Goal: Task Accomplishment & Management: Complete application form

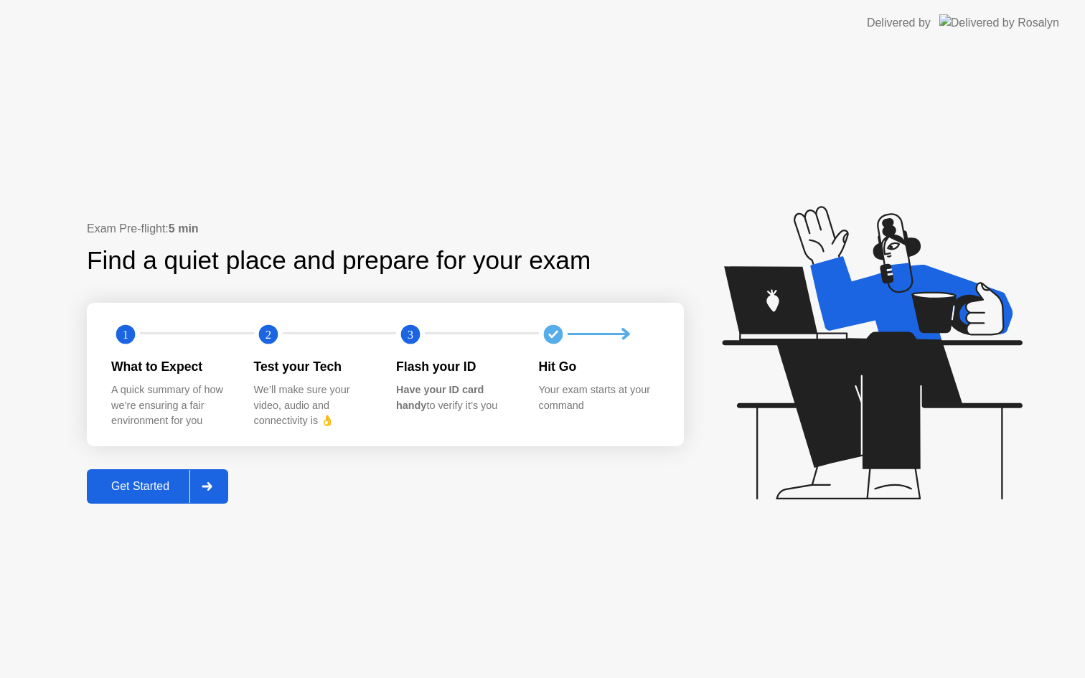
click at [154, 492] on div "Get Started" at bounding box center [140, 486] width 98 height 13
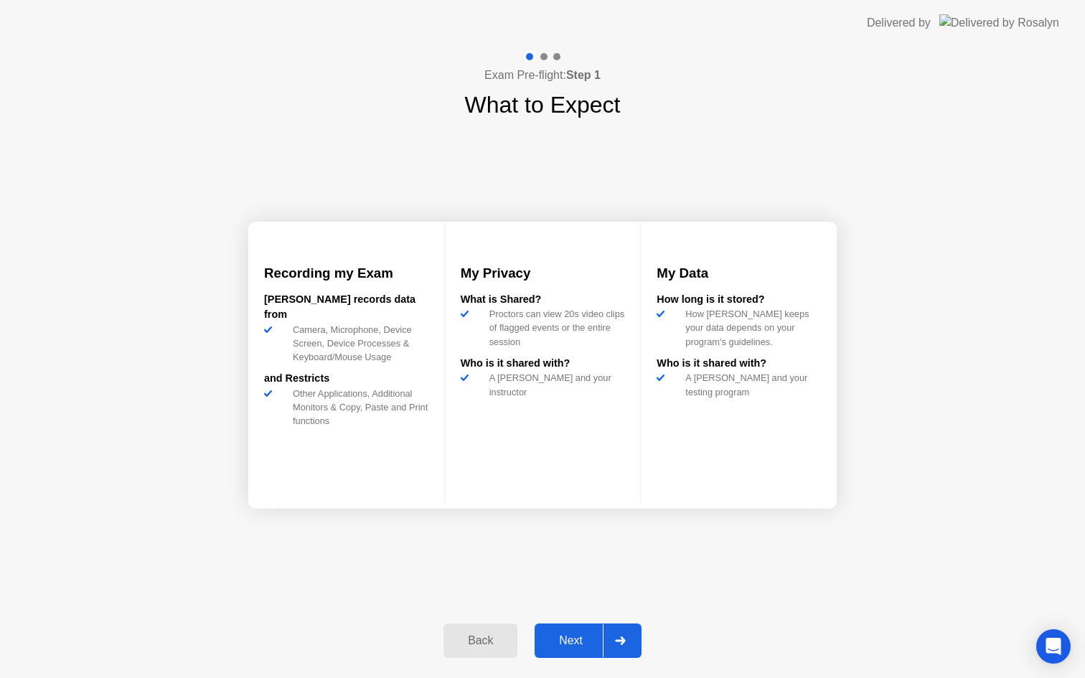
click at [604, 649] on div at bounding box center [620, 640] width 34 height 33
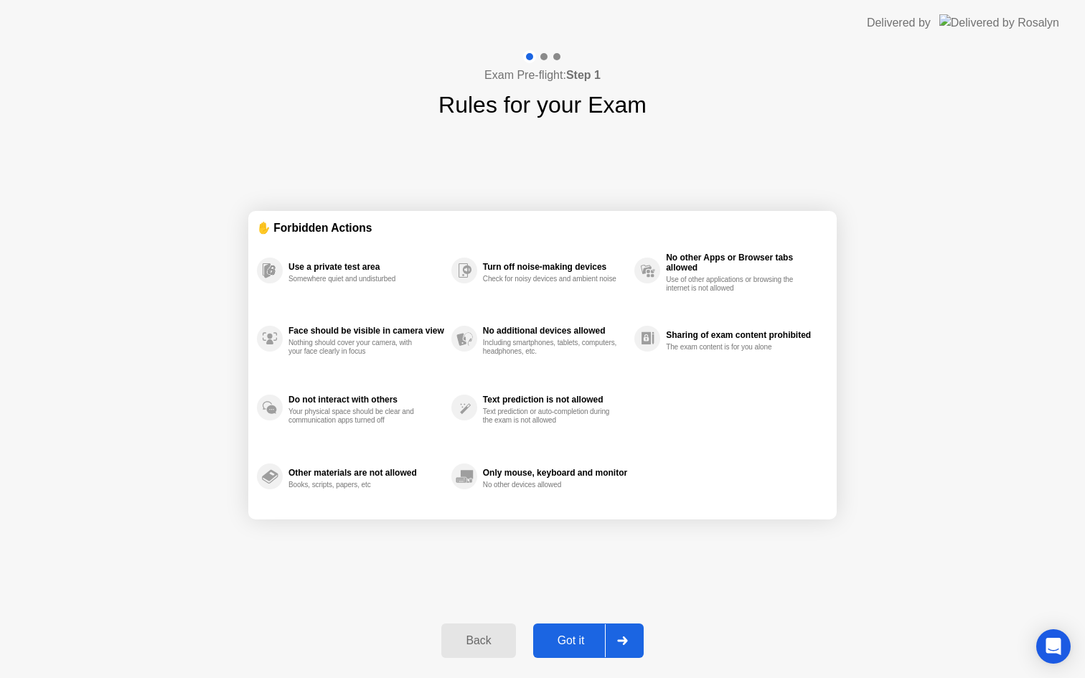
click at [571, 644] on div "Got it" at bounding box center [571, 640] width 67 height 13
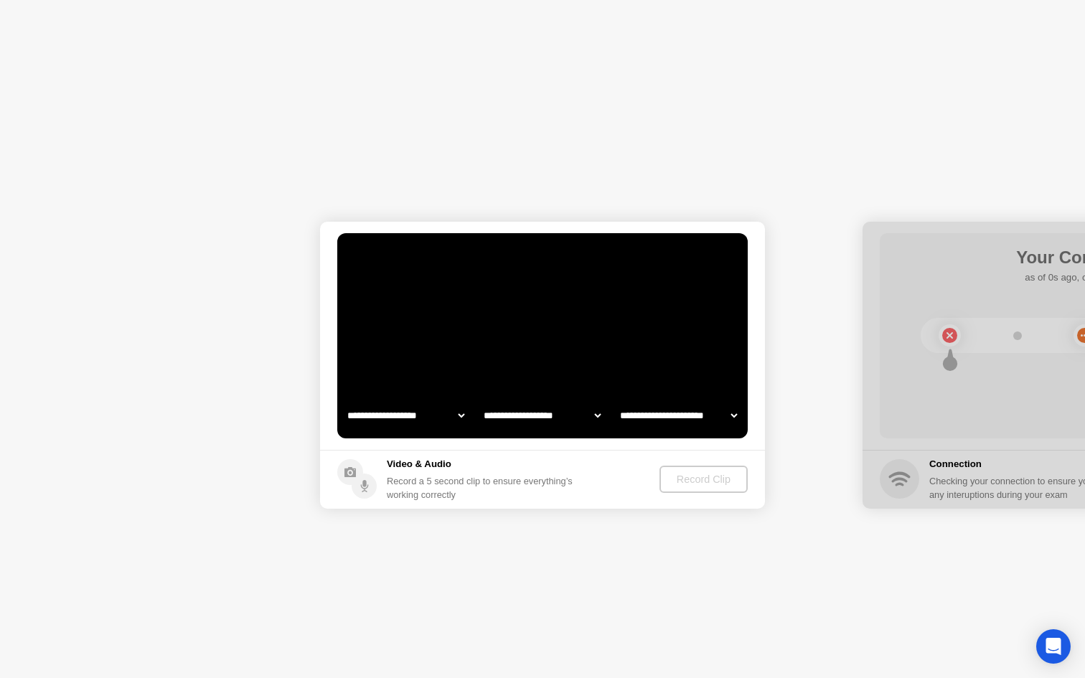
select select "**********"
select select "*******"
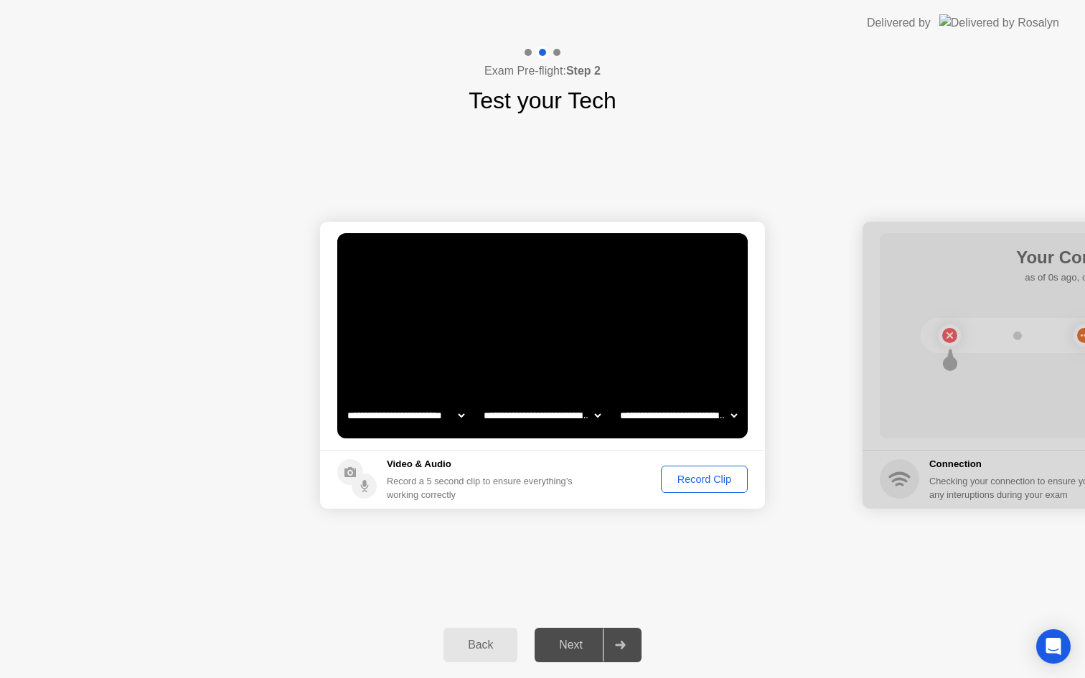
click at [696, 485] on div "Record Clip" at bounding box center [704, 479] width 77 height 11
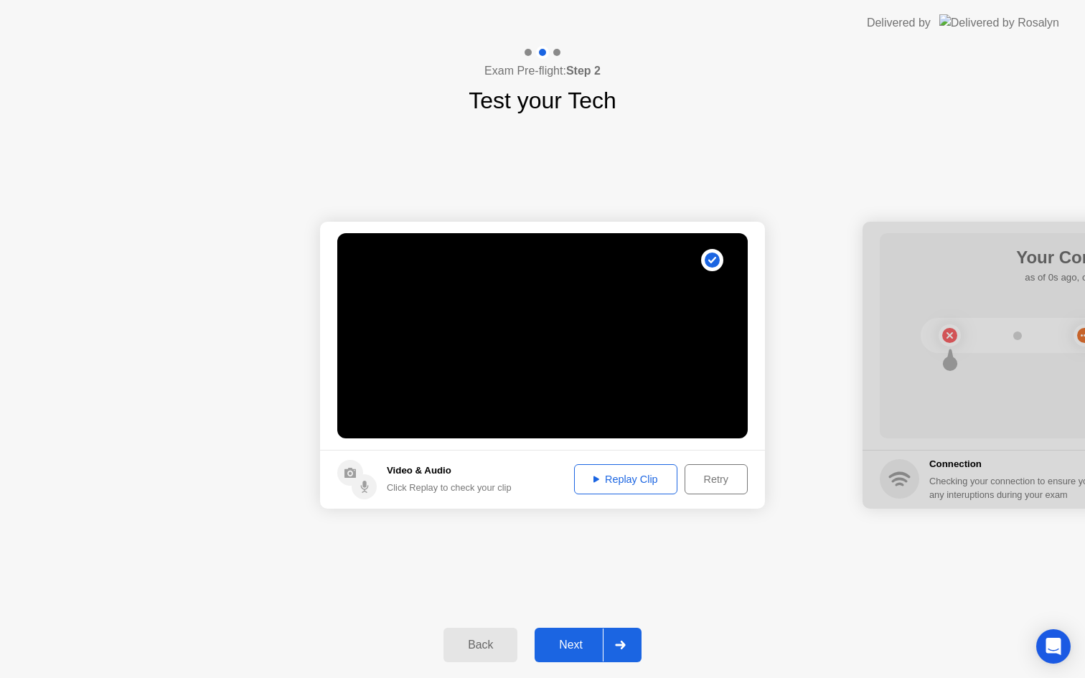
click at [573, 649] on div "Next" at bounding box center [571, 645] width 64 height 13
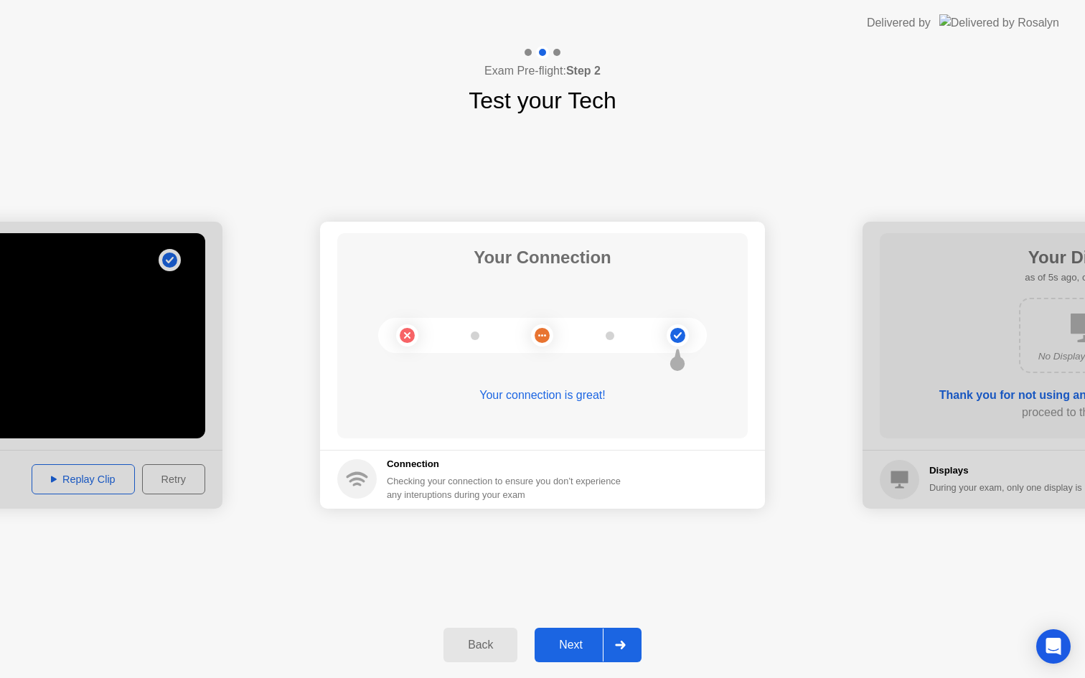
click at [573, 639] on div "Next" at bounding box center [571, 645] width 64 height 13
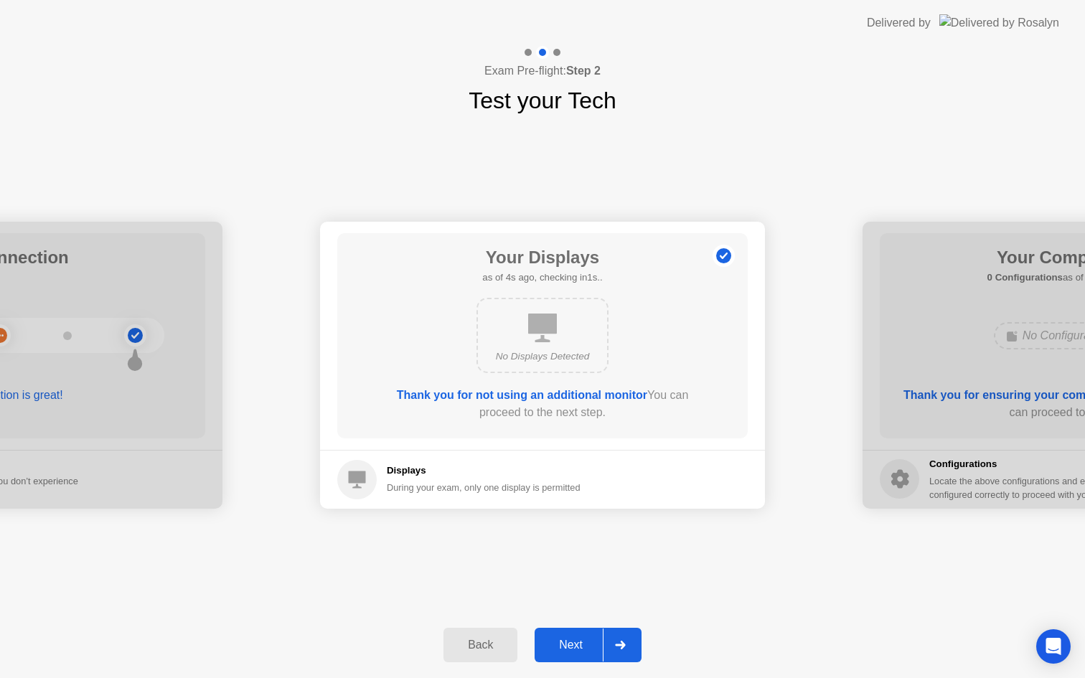
click at [574, 649] on div "Next" at bounding box center [571, 645] width 64 height 13
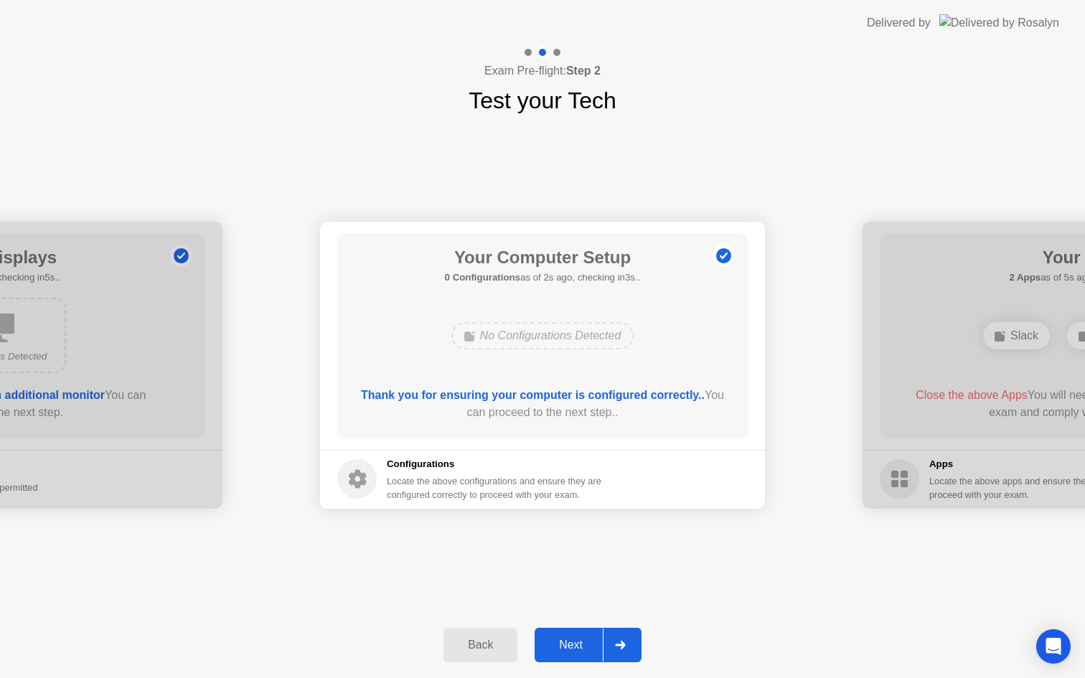
click at [574, 649] on div "Next" at bounding box center [571, 645] width 64 height 13
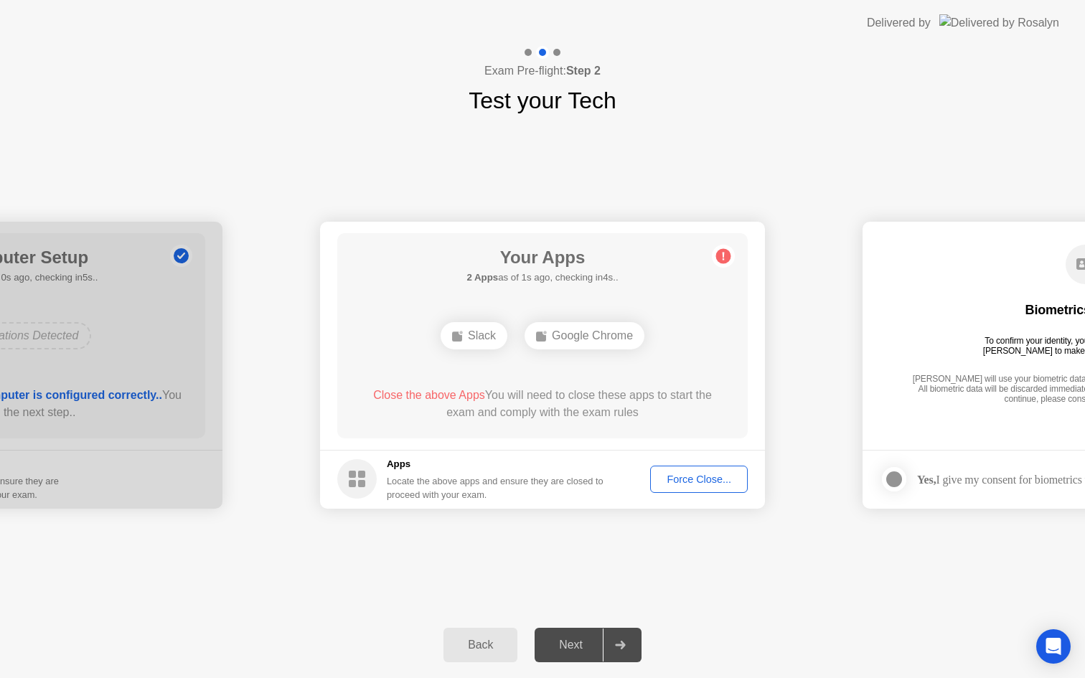
click at [688, 483] on div "Force Close..." at bounding box center [699, 479] width 88 height 11
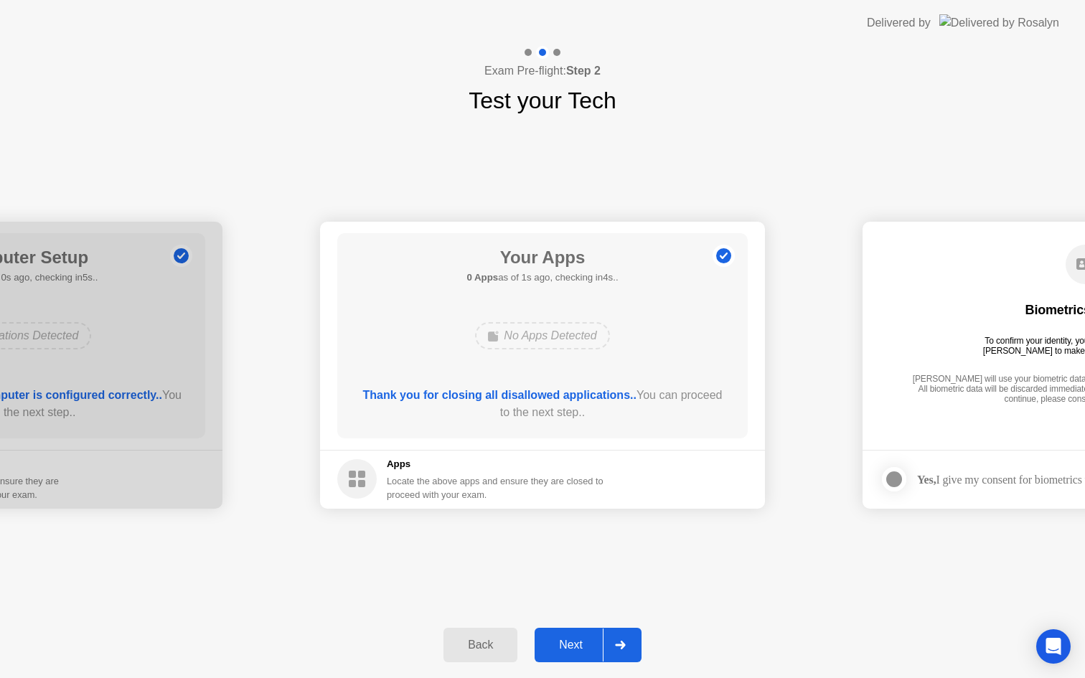
click at [583, 643] on div "Next" at bounding box center [571, 645] width 64 height 13
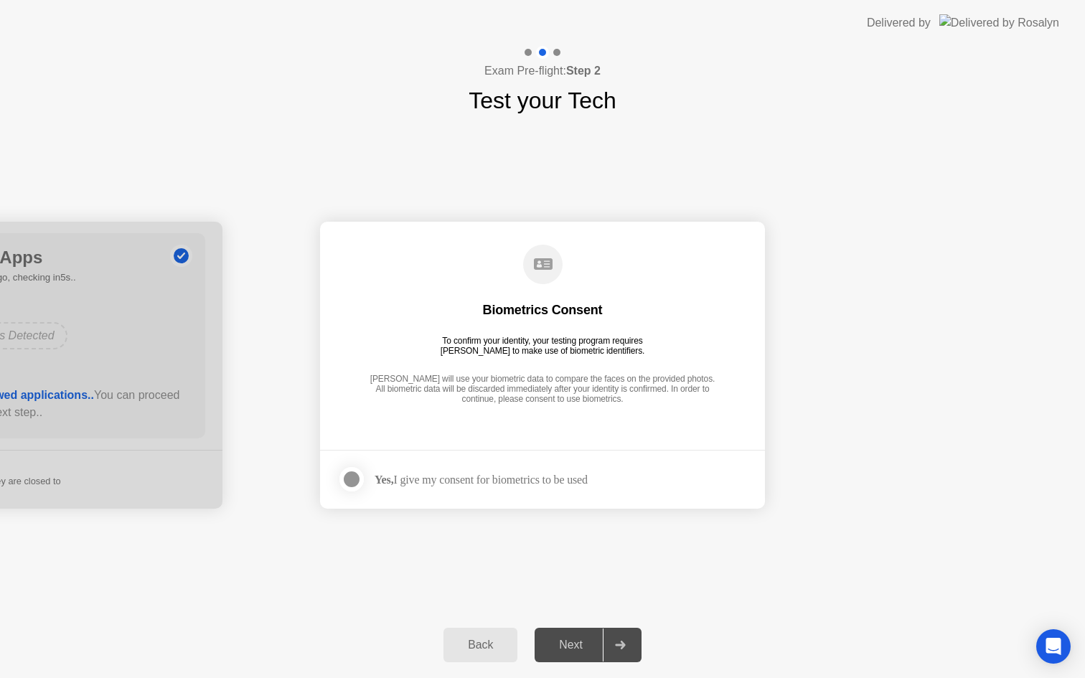
click at [351, 481] on div at bounding box center [351, 479] width 17 height 17
click at [548, 649] on div "Next" at bounding box center [571, 645] width 64 height 13
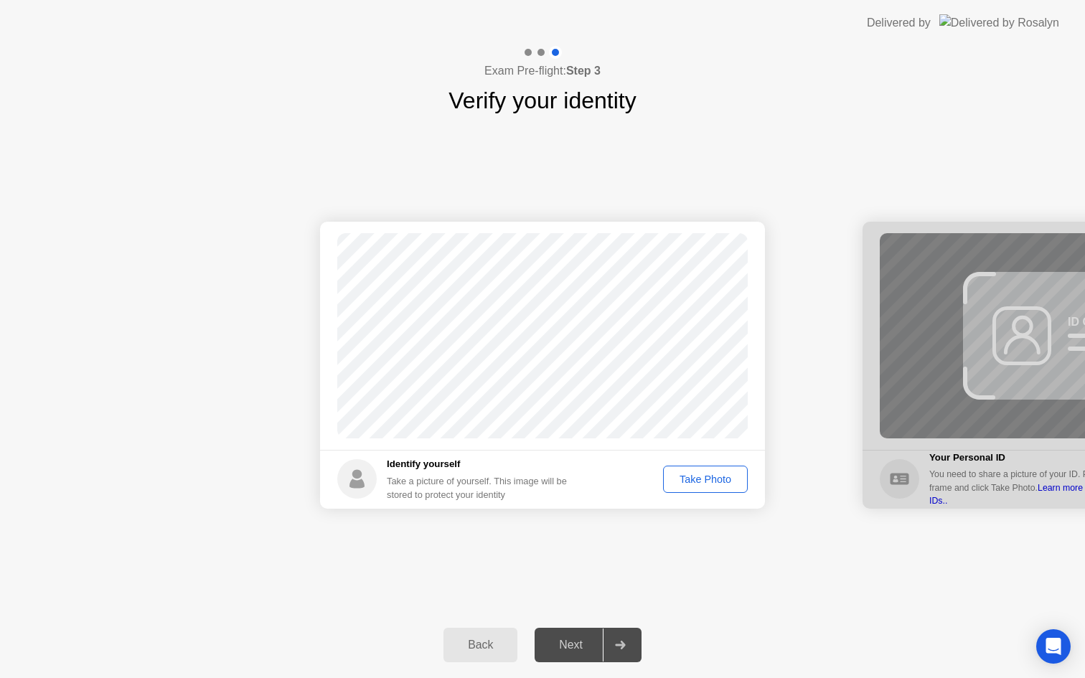
click at [705, 484] on div "Take Photo" at bounding box center [705, 479] width 75 height 11
click at [560, 649] on div "Next" at bounding box center [571, 645] width 64 height 13
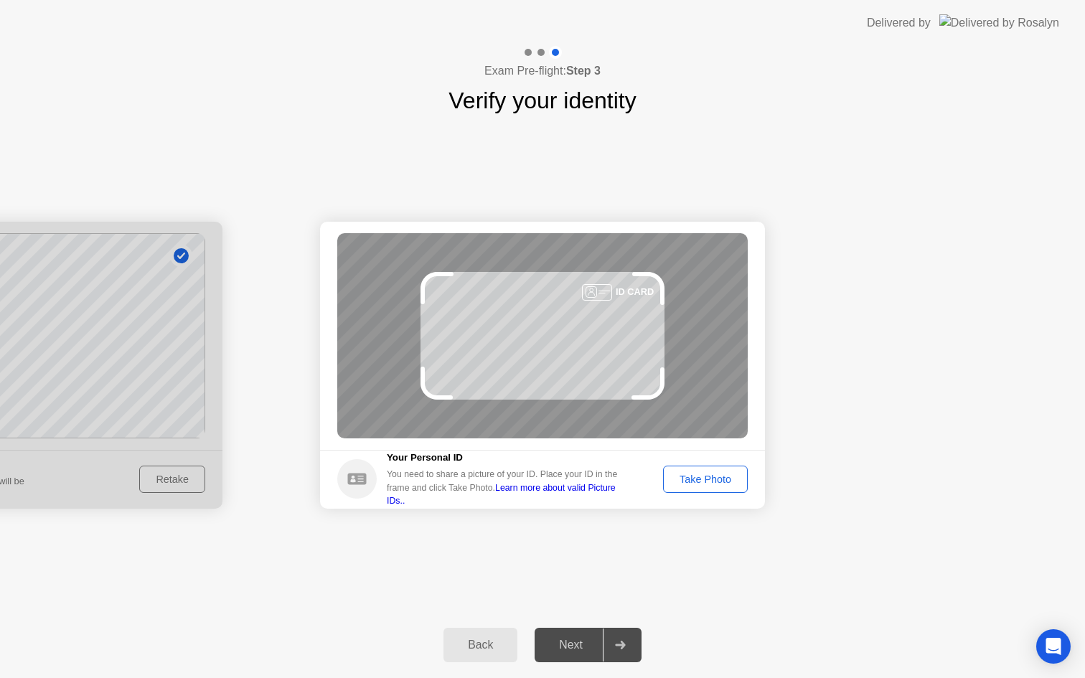
click at [721, 476] on div "Take Photo" at bounding box center [705, 479] width 75 height 11
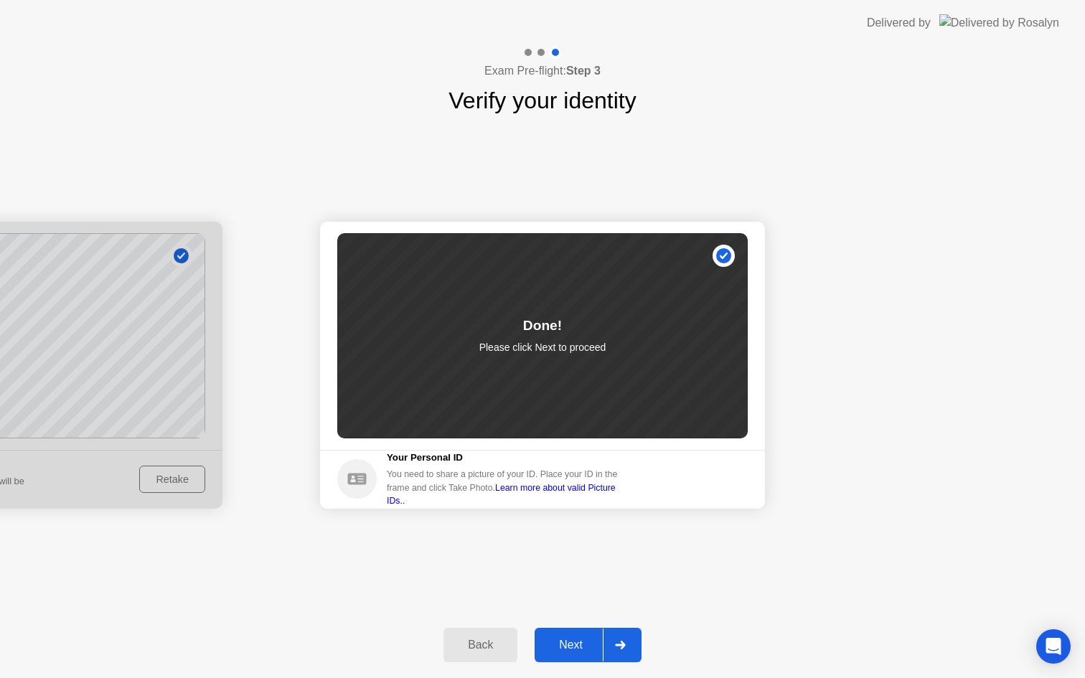
click at [576, 648] on div "Next" at bounding box center [571, 645] width 64 height 13
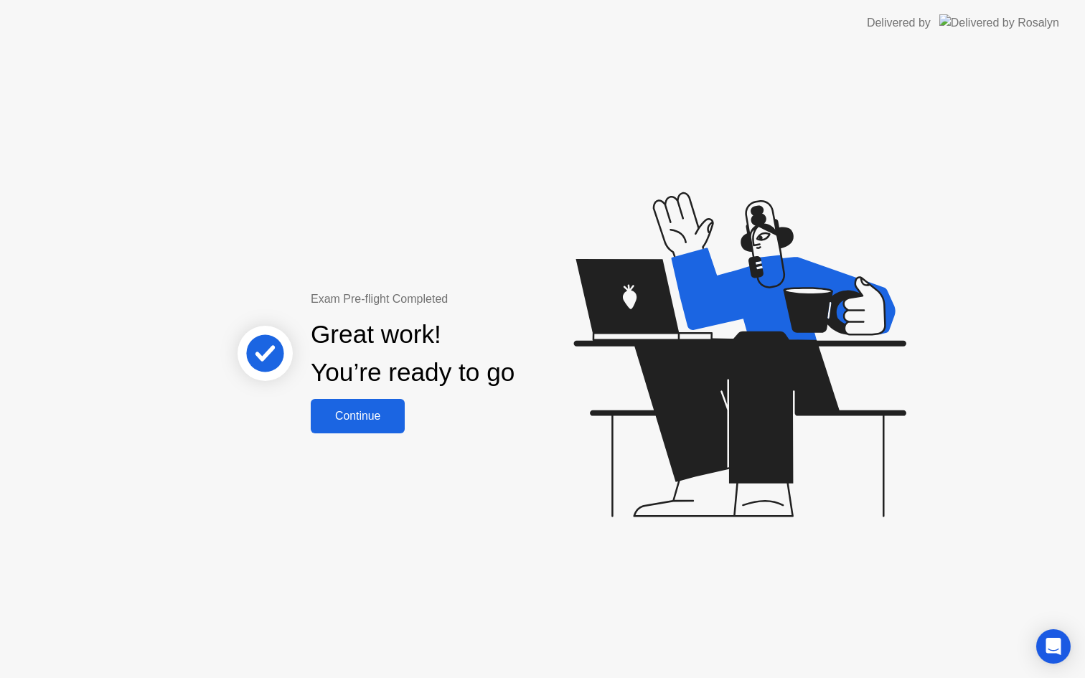
click at [352, 420] on div "Continue" at bounding box center [357, 416] width 85 height 13
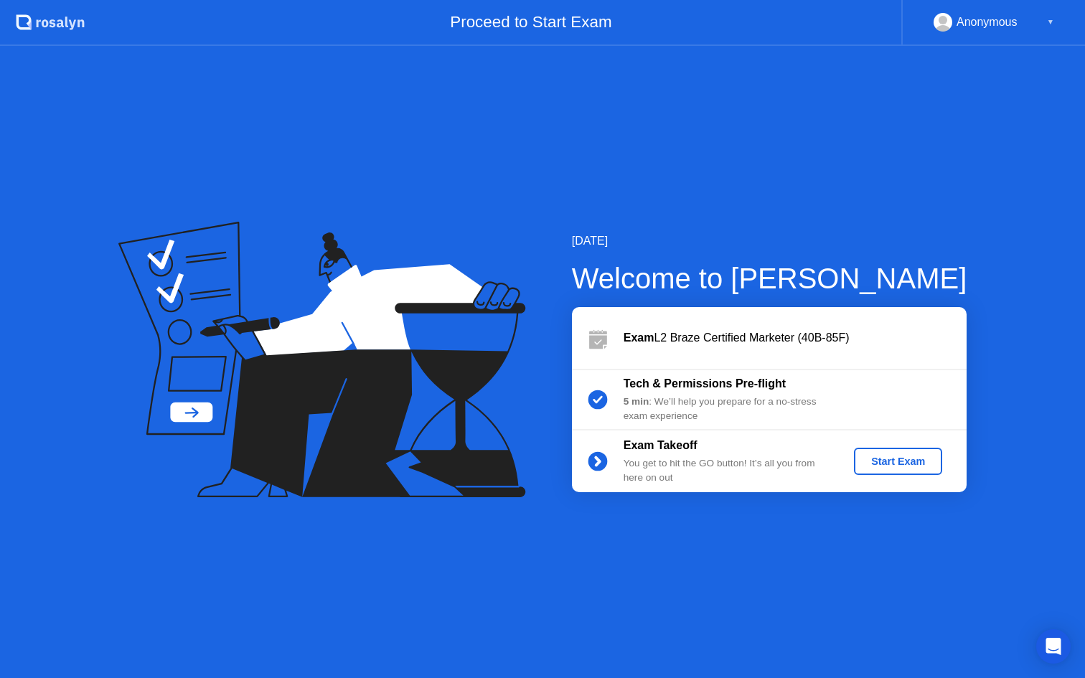
click at [900, 461] on div "Start Exam" at bounding box center [898, 461] width 77 height 11
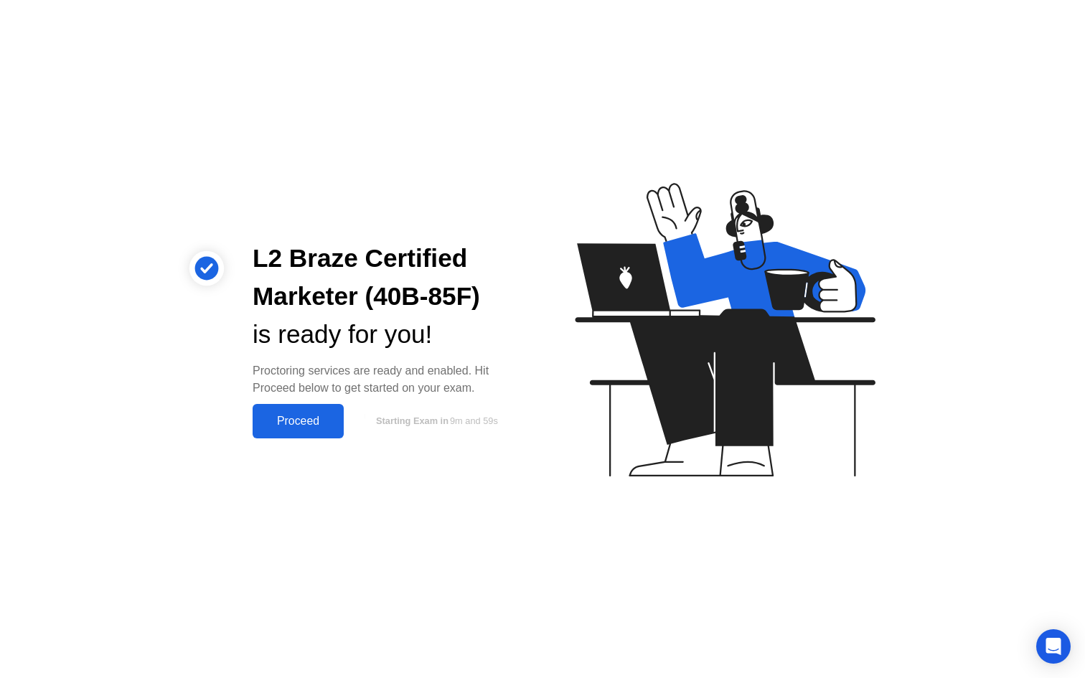
click at [299, 418] on div "Proceed" at bounding box center [298, 421] width 83 height 13
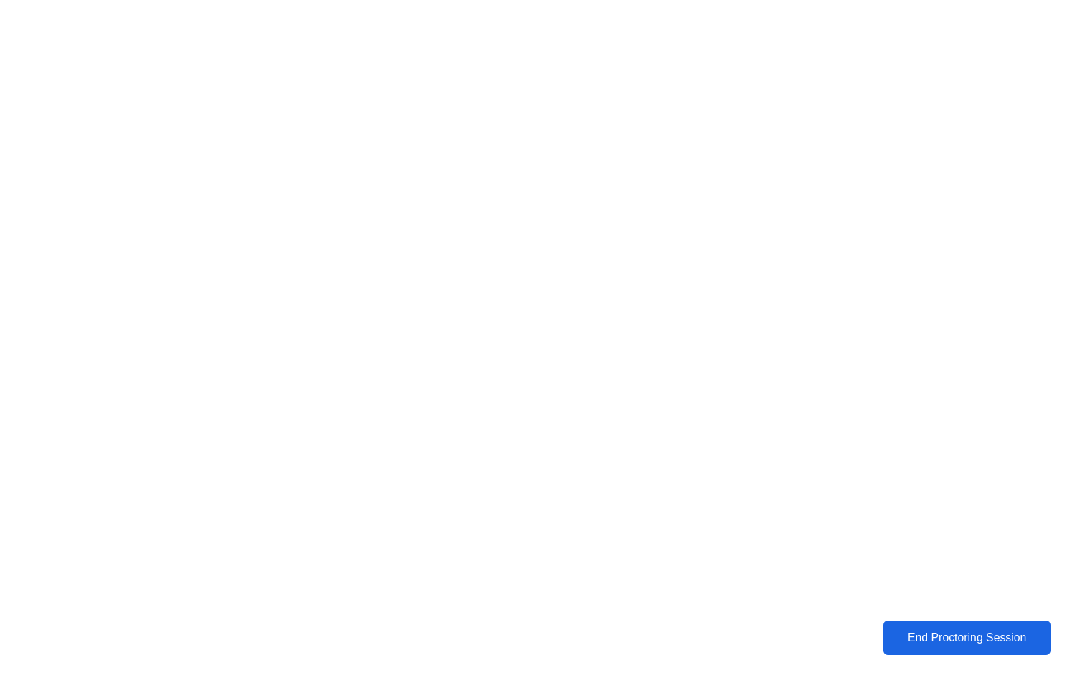
click at [944, 636] on div "End Proctoring Session" at bounding box center [967, 638] width 159 height 13
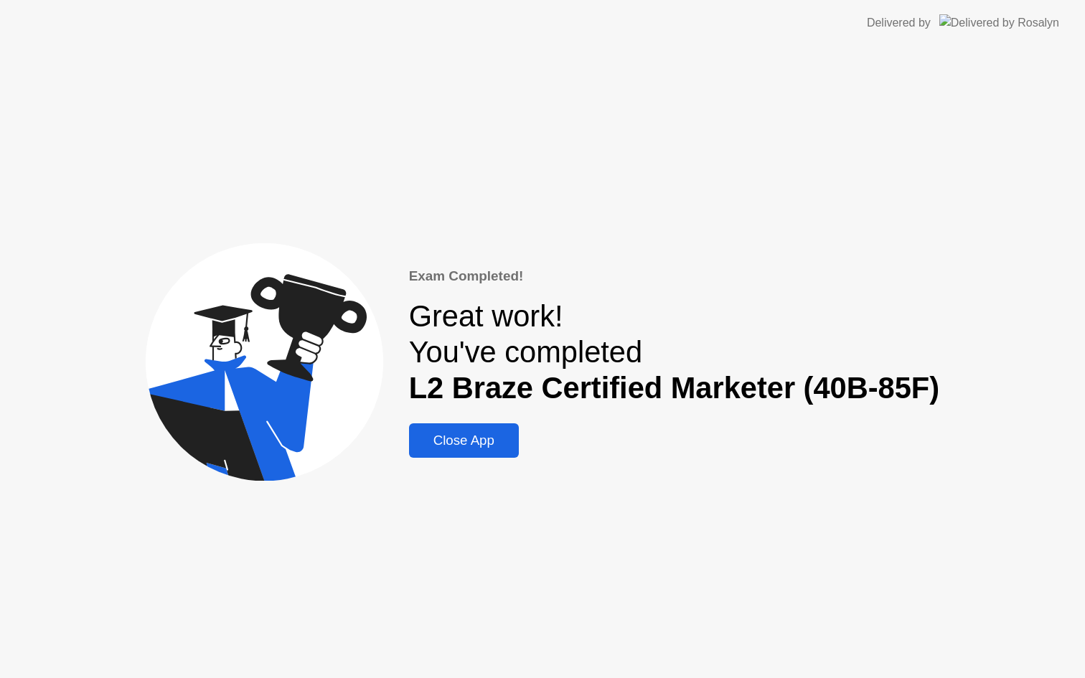
click at [490, 444] on div "Close App" at bounding box center [463, 441] width 101 height 16
